Goal: Information Seeking & Learning: Learn about a topic

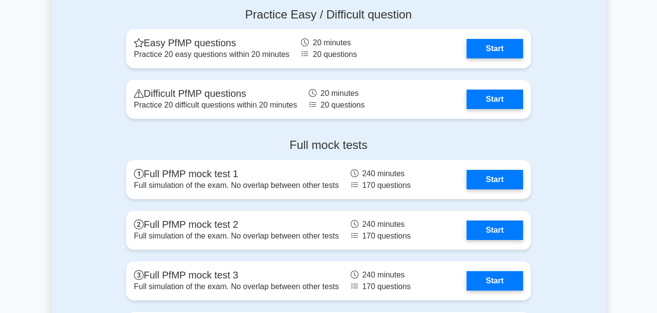
scroll to position [1093, 0]
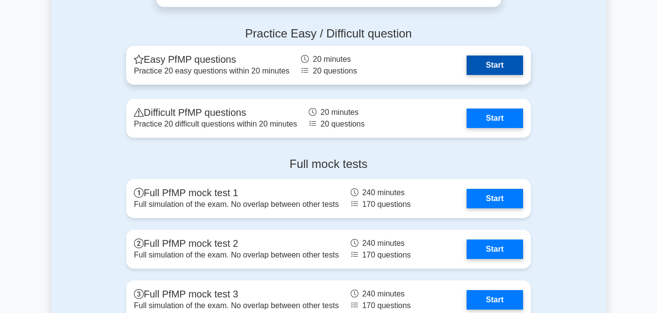
click at [488, 68] on link "Start" at bounding box center [494, 65] width 56 height 19
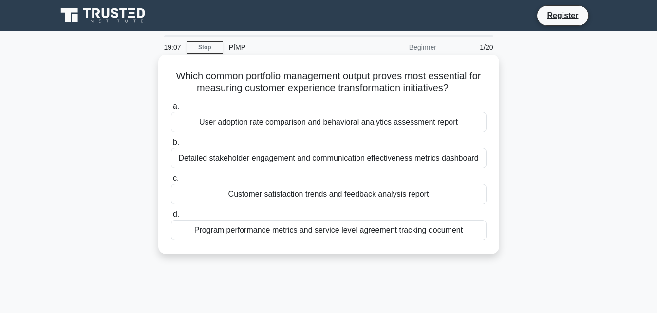
click at [317, 194] on div "Customer satisfaction trends and feedback analysis report" at bounding box center [329, 194] width 316 height 20
click at [171, 182] on input "c. Customer satisfaction trends and feedback analysis report" at bounding box center [171, 178] width 0 height 6
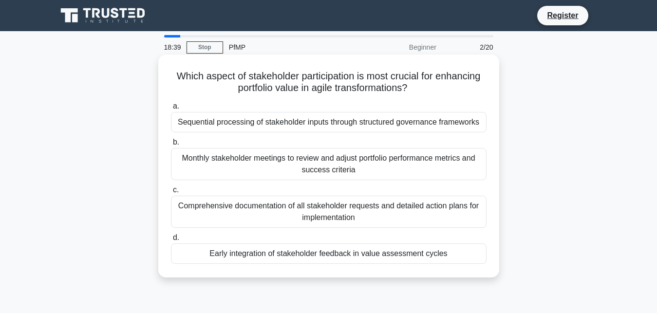
click at [428, 279] on div "Which aspect of stakeholder participation is most crucial for enhancing portfol…" at bounding box center [328, 174] width 555 height 235
click at [382, 257] on div "Early integration of stakeholder feedback in value assessment cycles" at bounding box center [329, 253] width 316 height 20
click at [171, 241] on input "d. Early integration of stakeholder feedback in value assessment cycles" at bounding box center [171, 238] width 0 height 6
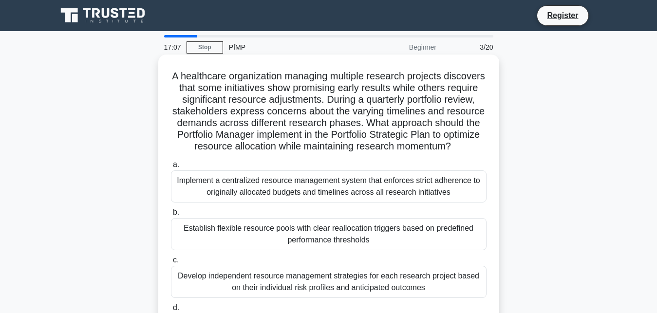
scroll to position [99, 0]
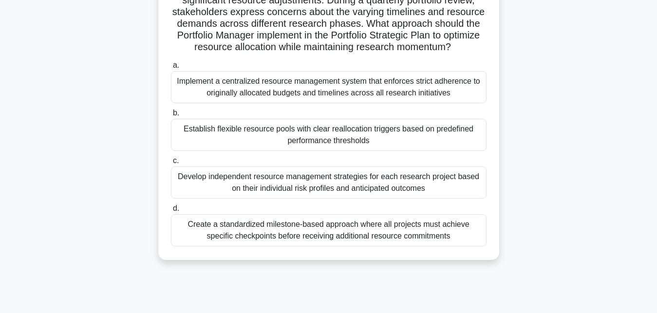
click at [336, 86] on div "Implement a centralized resource management system that enforces strict adheren…" at bounding box center [329, 87] width 316 height 32
click at [171, 69] on input "a. Implement a centralized resource management system that enforces strict adhe…" at bounding box center [171, 65] width 0 height 6
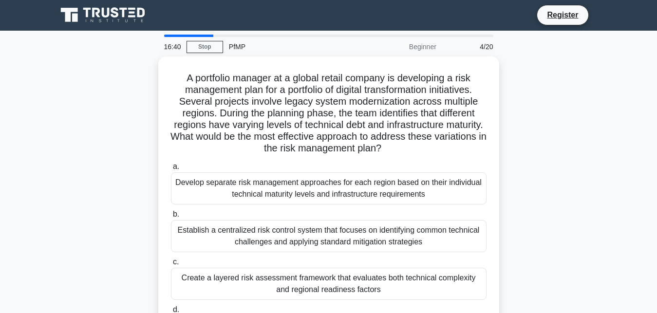
scroll to position [0, 0]
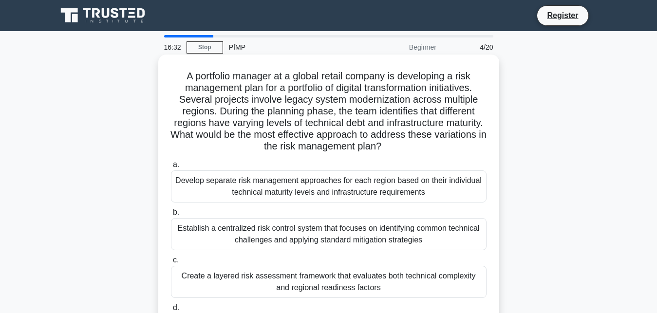
click at [374, 197] on div "Develop separate risk management approaches for each region based on their indi…" at bounding box center [329, 186] width 316 height 32
click at [171, 168] on input "a. Develop separate risk management approaches for each region based on their i…" at bounding box center [171, 165] width 0 height 6
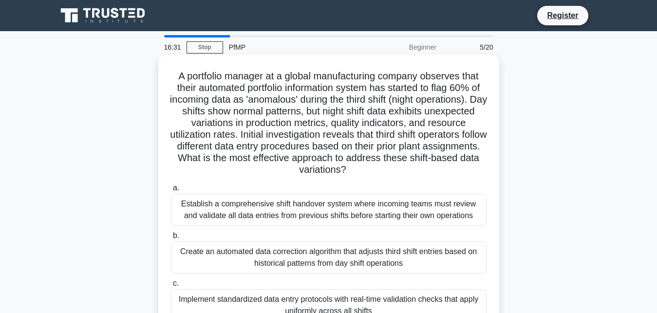
click at [369, 208] on div "Establish a comprehensive shift handover system where incoming teams must revie…" at bounding box center [329, 210] width 316 height 32
click at [171, 191] on input "a. Establish a comprehensive shift handover system where incoming teams must re…" at bounding box center [171, 188] width 0 height 6
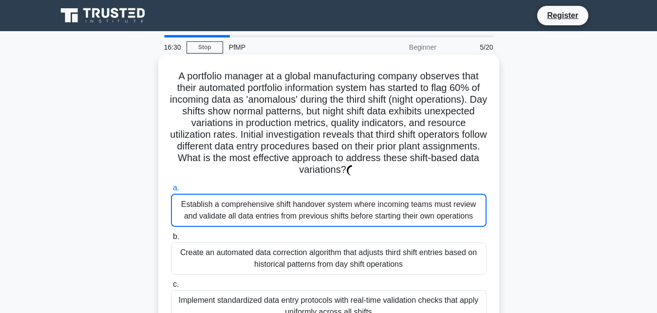
click at [336, 256] on div "Create an automated data correction algorithm that adjusts third shift entries …" at bounding box center [329, 258] width 316 height 32
click at [171, 240] on input "b. Create an automated data correction algorithm that adjusts third shift entri…" at bounding box center [171, 237] width 0 height 6
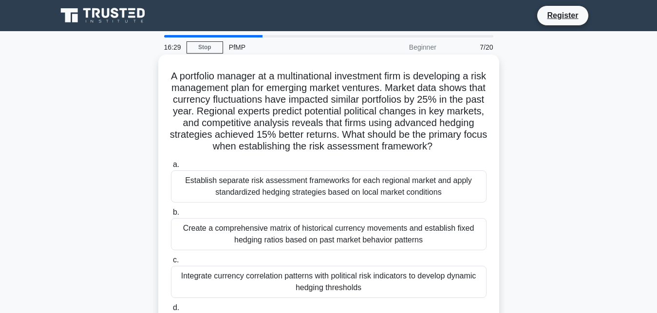
click at [340, 187] on div "Establish separate risk assessment frameworks for each regional market and appl…" at bounding box center [329, 186] width 316 height 32
click at [171, 168] on input "a. Establish separate risk assessment frameworks for each regional market and a…" at bounding box center [171, 165] width 0 height 6
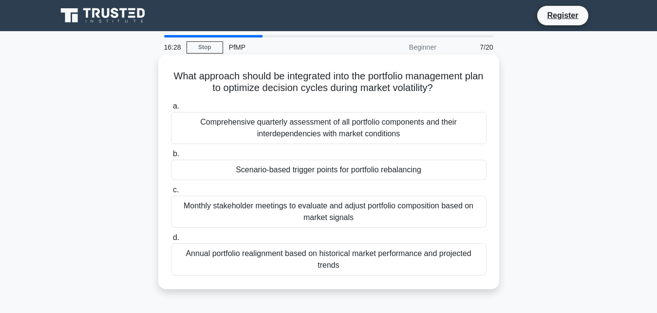
click at [335, 211] on div "Monthly stakeholder meetings to evaluate and adjust portfolio composition based…" at bounding box center [329, 212] width 316 height 32
click at [171, 193] on input "c. Monthly stakeholder meetings to evaluate and adjust portfolio composition ba…" at bounding box center [171, 190] width 0 height 6
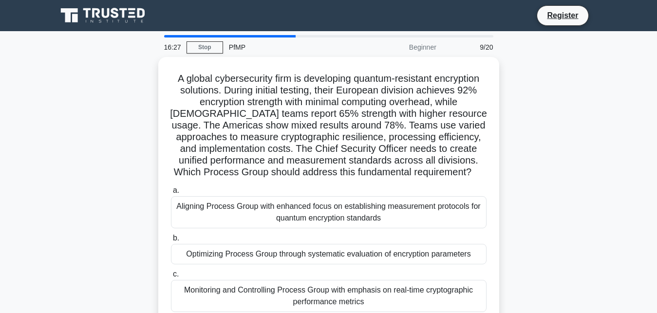
click at [334, 173] on h5 "A global cybersecurity firm is developing quantum-resistant encryption solution…" at bounding box center [328, 126] width 317 height 106
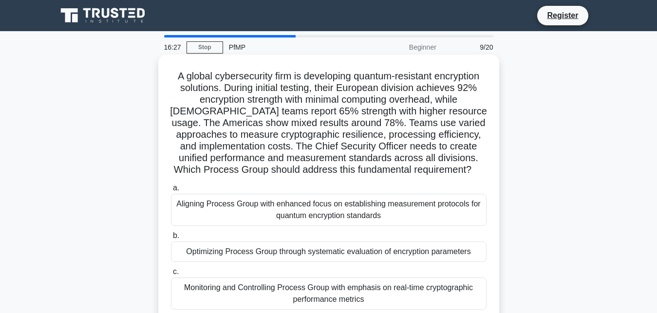
click at [322, 220] on div "Aligning Process Group with enhanced focus on establishing measurement protocol…" at bounding box center [329, 210] width 316 height 32
click at [171, 191] on input "a. Aligning Process Group with enhanced focus on establishing measurement proto…" at bounding box center [171, 188] width 0 height 6
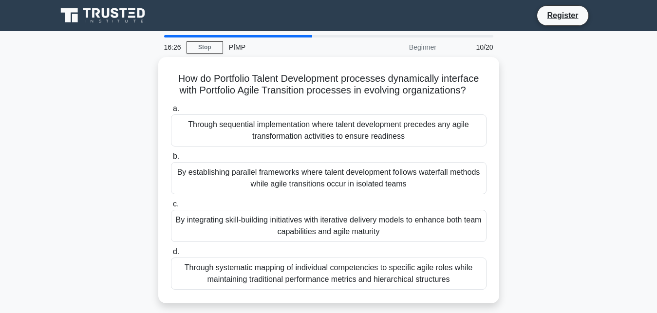
click at [322, 220] on div "By integrating skill-building initiatives with iterative delivery models to enh…" at bounding box center [329, 226] width 316 height 32
click at [171, 207] on input "c. By integrating skill-building initiatives with iterative delivery models to …" at bounding box center [171, 204] width 0 height 6
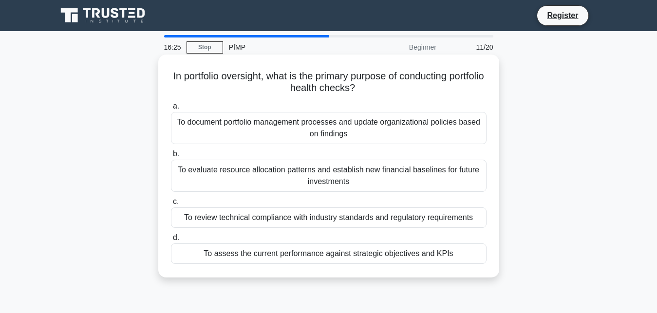
click at [318, 177] on div "To evaluate resource allocation patterns and establish new financial baselines …" at bounding box center [329, 176] width 316 height 32
click at [171, 157] on input "b. To evaluate resource allocation patterns and establish new financial baselin…" at bounding box center [171, 154] width 0 height 6
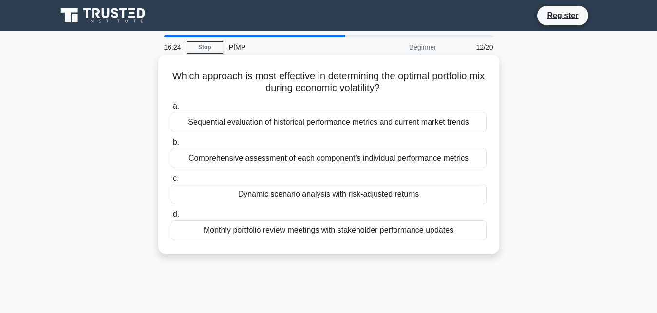
click at [314, 153] on div "Comprehensive assessment of each component's individual performance metrics" at bounding box center [329, 158] width 316 height 20
click at [171, 146] on input "b. Comprehensive assessment of each component's individual performance metrics" at bounding box center [171, 142] width 0 height 6
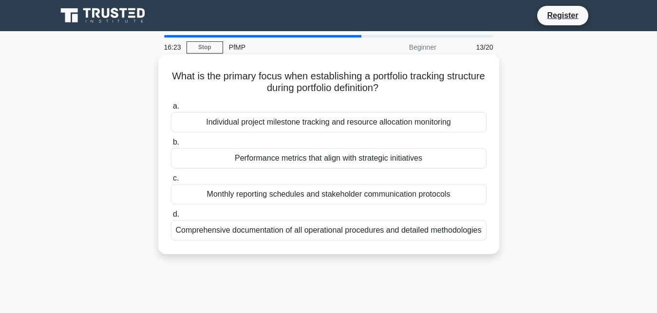
click at [324, 193] on div "Monthly reporting schedules and stakeholder communication protocols" at bounding box center [329, 194] width 316 height 20
click at [171, 182] on input "c. Monthly reporting schedules and stakeholder communication protocols" at bounding box center [171, 178] width 0 height 6
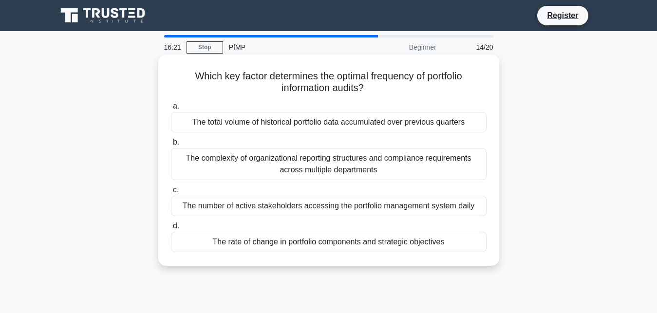
click at [308, 239] on div "The rate of change in portfolio components and strategic objectives" at bounding box center [329, 242] width 316 height 20
click at [171, 229] on input "d. The rate of change in portfolio components and strategic objectives" at bounding box center [171, 226] width 0 height 6
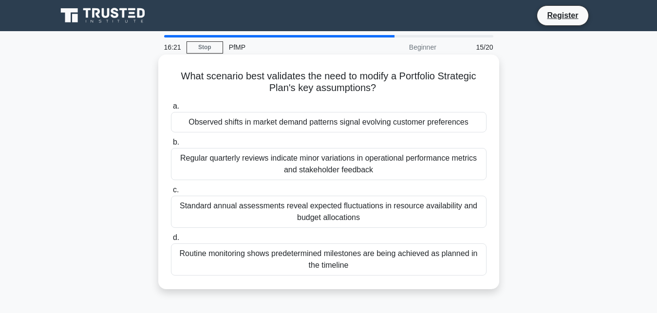
click at [309, 205] on div "Standard annual assessments reveal expected fluctuations in resource availabili…" at bounding box center [329, 212] width 316 height 32
click at [171, 193] on input "c. Standard annual assessments reveal expected fluctuations in resource availab…" at bounding box center [171, 190] width 0 height 6
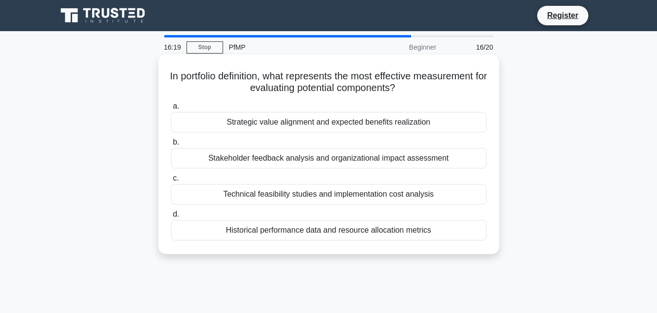
click at [318, 231] on div "Historical performance data and resource allocation metrics" at bounding box center [329, 230] width 316 height 20
click at [171, 218] on input "d. Historical performance data and resource allocation metrics" at bounding box center [171, 214] width 0 height 6
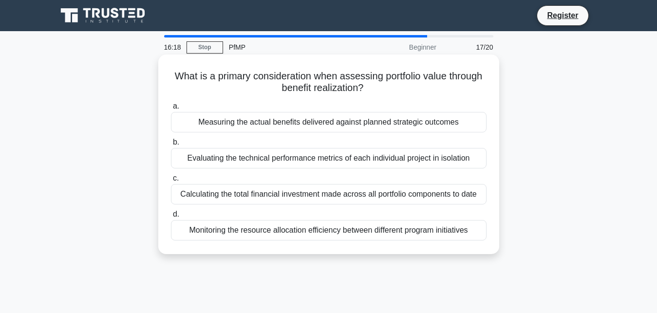
click at [317, 194] on div "Calculating the total financial investment made across all portfolio components…" at bounding box center [329, 194] width 316 height 20
click at [171, 182] on input "c. Calculating the total financial investment made across all portfolio compone…" at bounding box center [171, 178] width 0 height 6
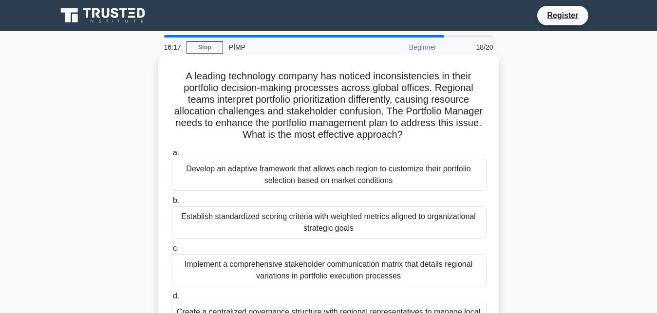
click at [317, 226] on div "Establish standardized scoring criteria with weighted metrics aligned to organi…" at bounding box center [329, 222] width 316 height 32
click at [171, 204] on input "b. Establish standardized scoring criteria with weighted metrics aligned to org…" at bounding box center [171, 201] width 0 height 6
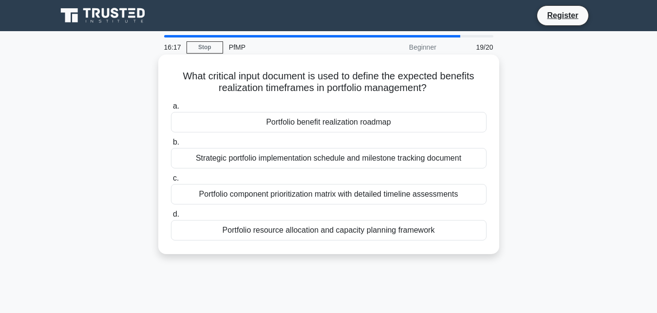
click at [313, 239] on div "Portfolio resource allocation and capacity planning framework" at bounding box center [329, 230] width 316 height 20
click at [314, 193] on div "Portfolio component prioritization matrix with detailed timeline assessments" at bounding box center [329, 194] width 316 height 20
click at [171, 182] on input "c. Portfolio component prioritization matrix with detailed timeline assessments" at bounding box center [171, 178] width 0 height 6
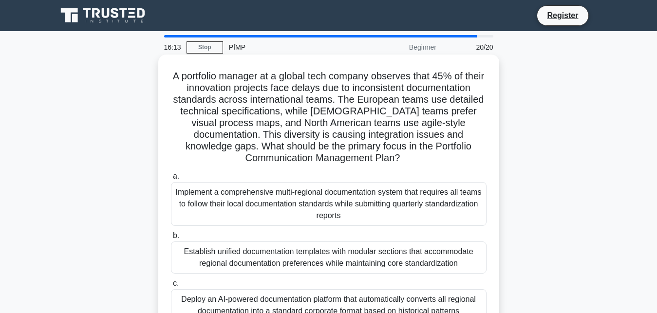
click at [312, 191] on div "Implement a comprehensive multi-regional documentation system that requires all…" at bounding box center [329, 204] width 316 height 44
click at [171, 180] on input "a. Implement a comprehensive multi-regional documentation system that requires …" at bounding box center [171, 176] width 0 height 6
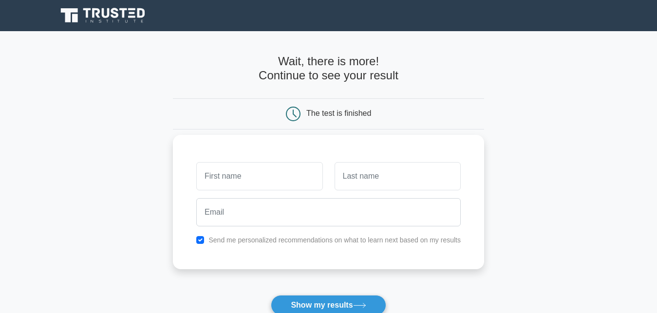
scroll to position [50, 0]
